Goal: Task Accomplishment & Management: Manage account settings

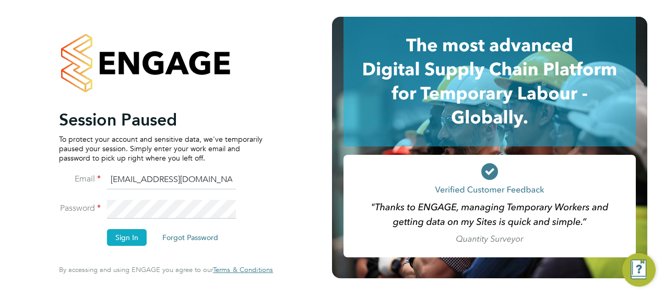
click at [138, 232] on button "Sign In" at bounding box center [127, 237] width 40 height 17
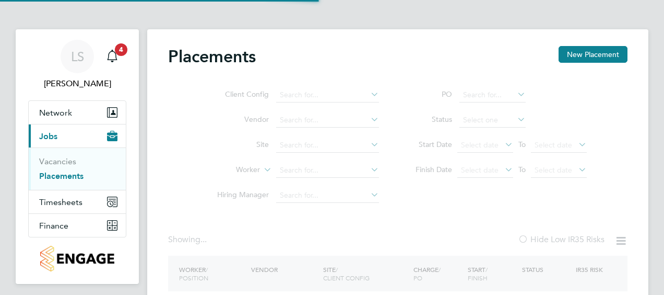
type input "Bulkington"
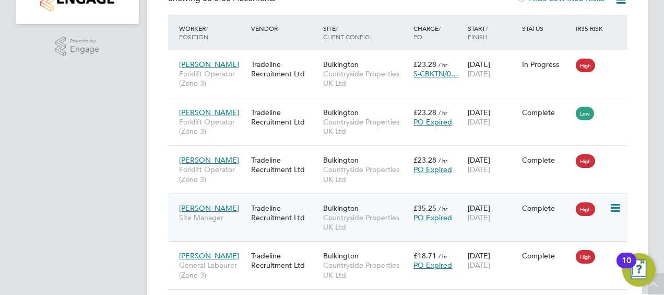
scroll to position [261, 0]
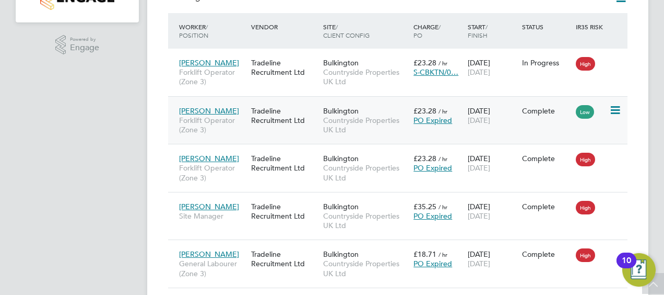
click at [358, 134] on span "Countryside Properties UK Ltd" at bounding box center [365, 124] width 85 height 19
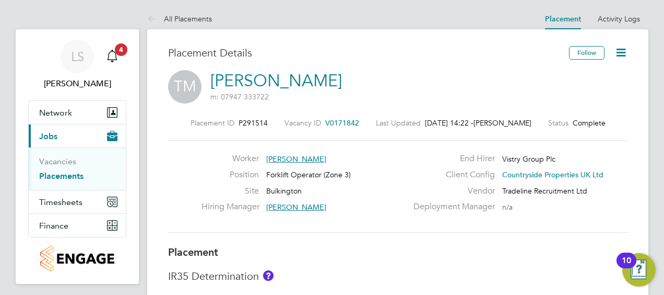
click at [625, 48] on icon at bounding box center [621, 52] width 13 height 13
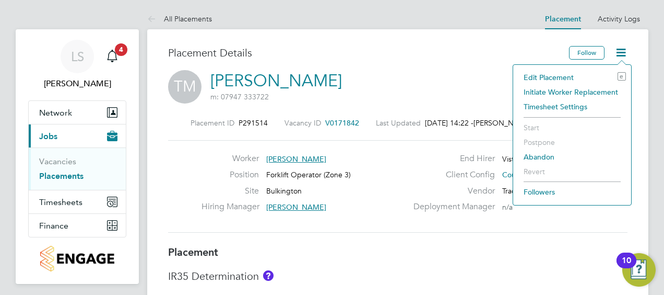
click at [550, 73] on li "Edit Placement e" at bounding box center [573, 77] width 108 height 15
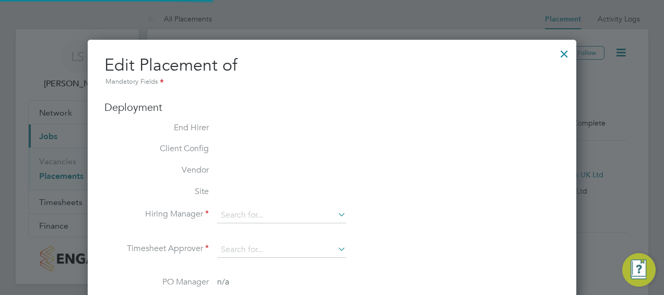
type input "Adam Parsons"
type input "05 Jun 2025"
type input "27 Aug 2025"
type input "07:30"
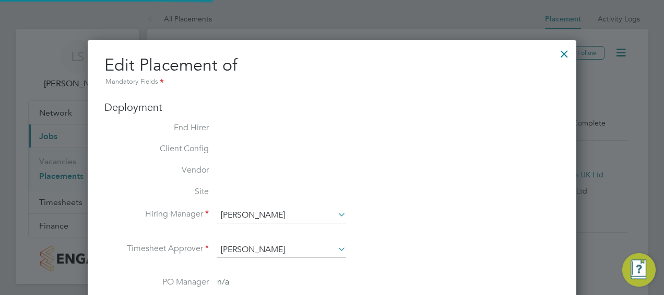
type input "16:30"
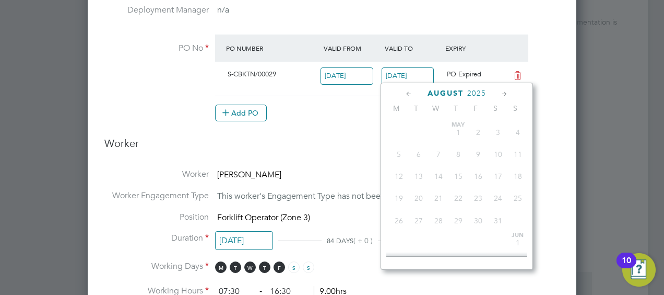
click at [414, 67] on input "29 Aug 2025" at bounding box center [408, 75] width 53 height 17
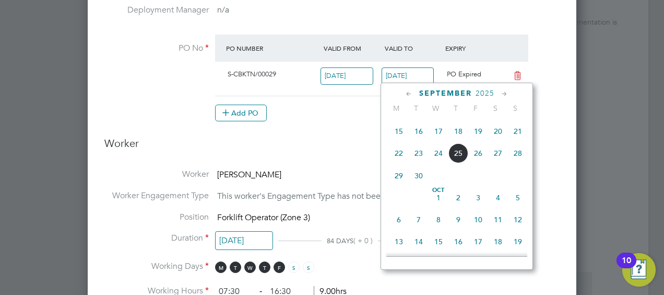
click at [479, 206] on span "3" at bounding box center [478, 197] width 20 height 20
type input "03 Oct 2025"
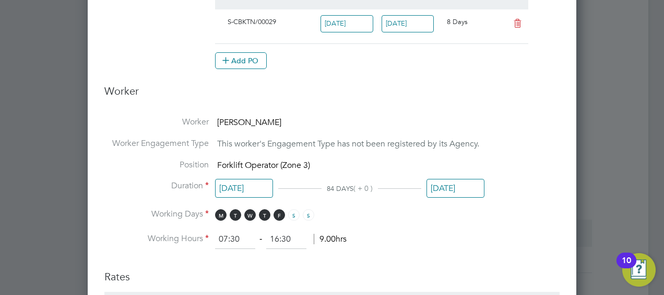
click at [459, 185] on input "27 Aug 2025" at bounding box center [456, 188] width 58 height 19
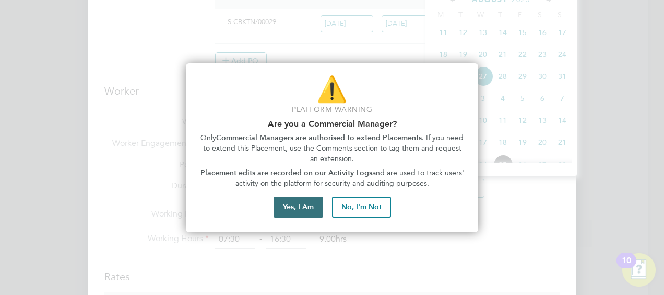
click at [294, 202] on button "Yes, I Am" at bounding box center [299, 206] width 50 height 21
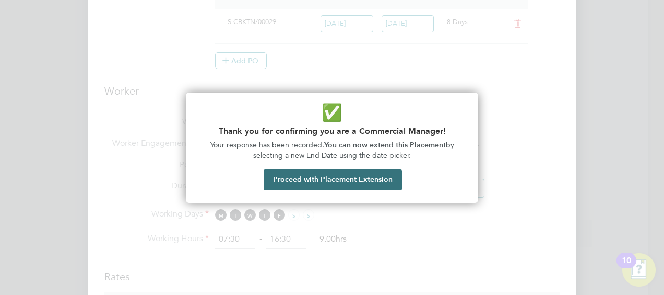
click at [309, 183] on button "Proceed with Placement Extension" at bounding box center [333, 179] width 138 height 21
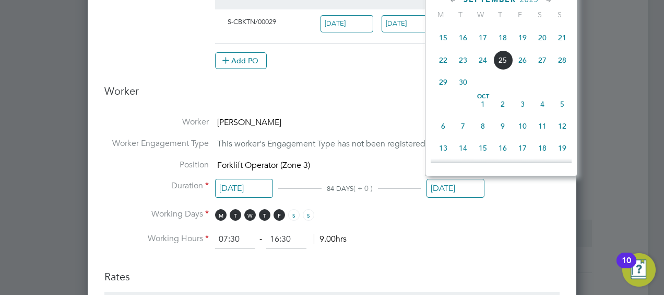
click at [528, 114] on span "3" at bounding box center [523, 104] width 20 height 20
type input "03 Oct 2025"
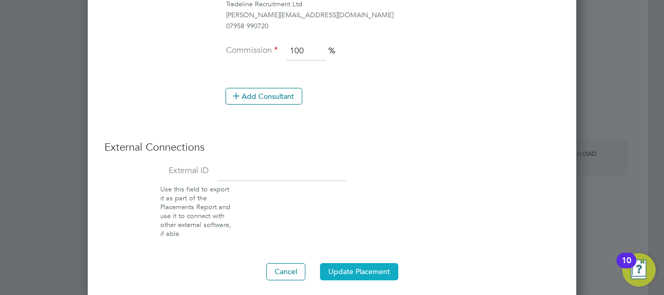
click at [367, 266] on button "Update Placement" at bounding box center [359, 271] width 78 height 17
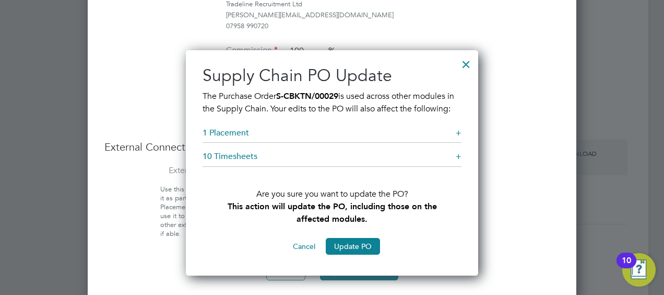
click at [302, 254] on button "Cancel" at bounding box center [304, 246] width 39 height 17
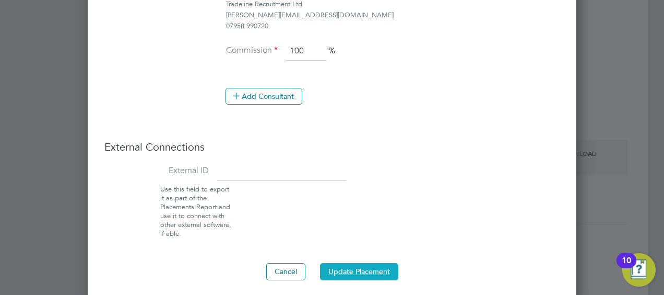
click at [358, 265] on button "Update Placement" at bounding box center [359, 271] width 78 height 17
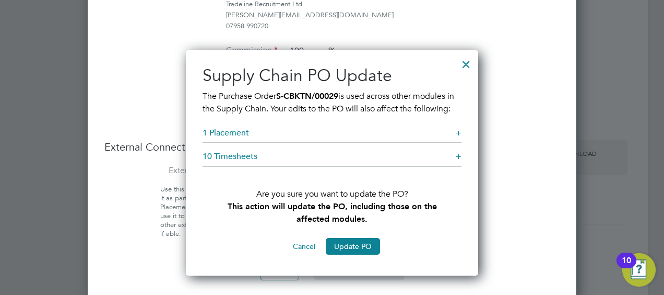
click at [363, 256] on div "Sorry, we are having problems connecting to our services." at bounding box center [397, 12] width 501 height 1785
click at [356, 256] on div "Sorry, we are having problems connecting to our services." at bounding box center [397, 12] width 501 height 1785
click at [354, 254] on button "Update PO" at bounding box center [353, 246] width 54 height 17
